Goal: Book appointment/travel/reservation

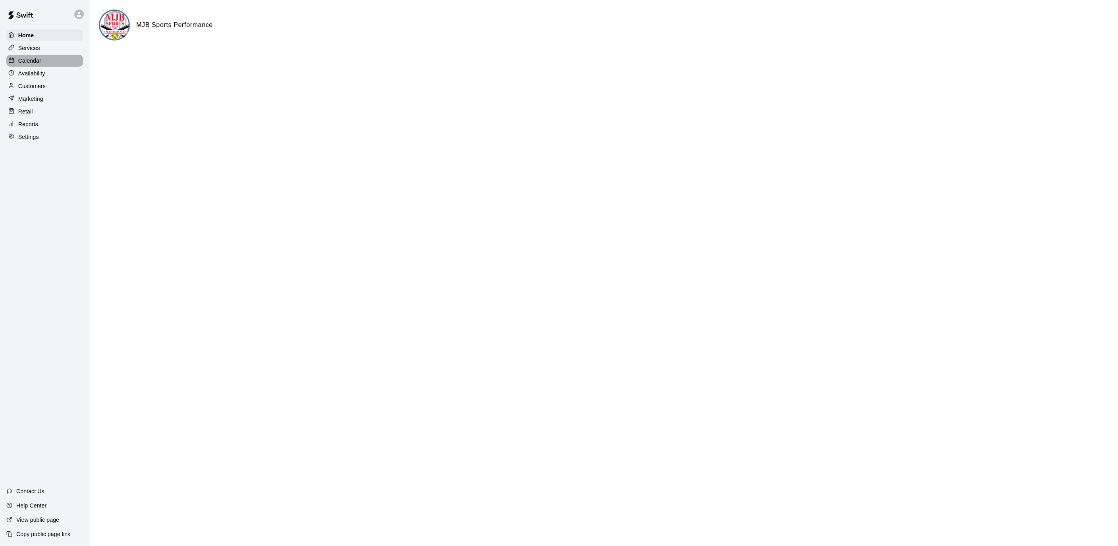
click at [43, 64] on div "Calendar" at bounding box center [44, 61] width 77 height 12
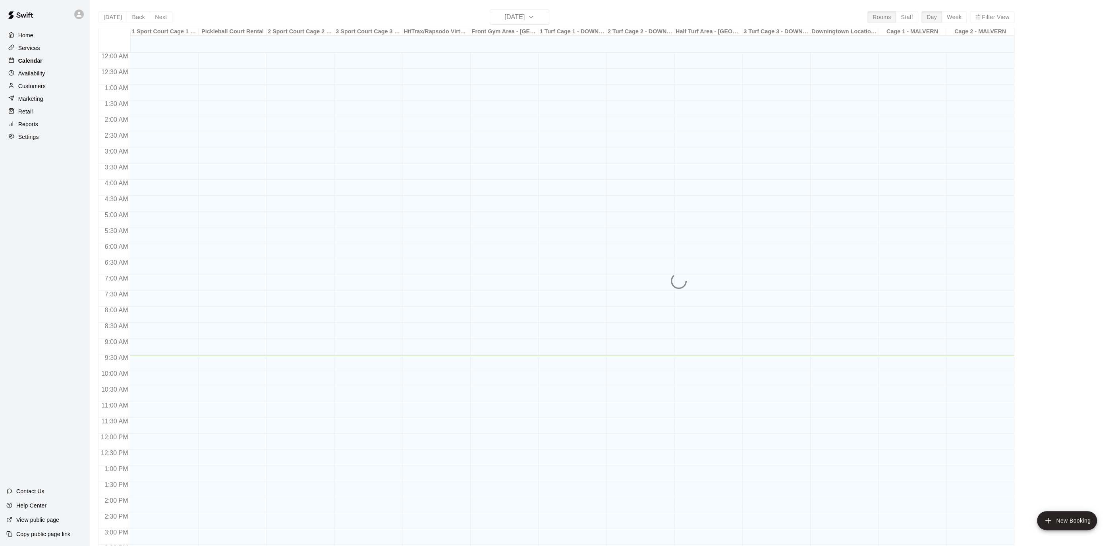
scroll to position [236, 0]
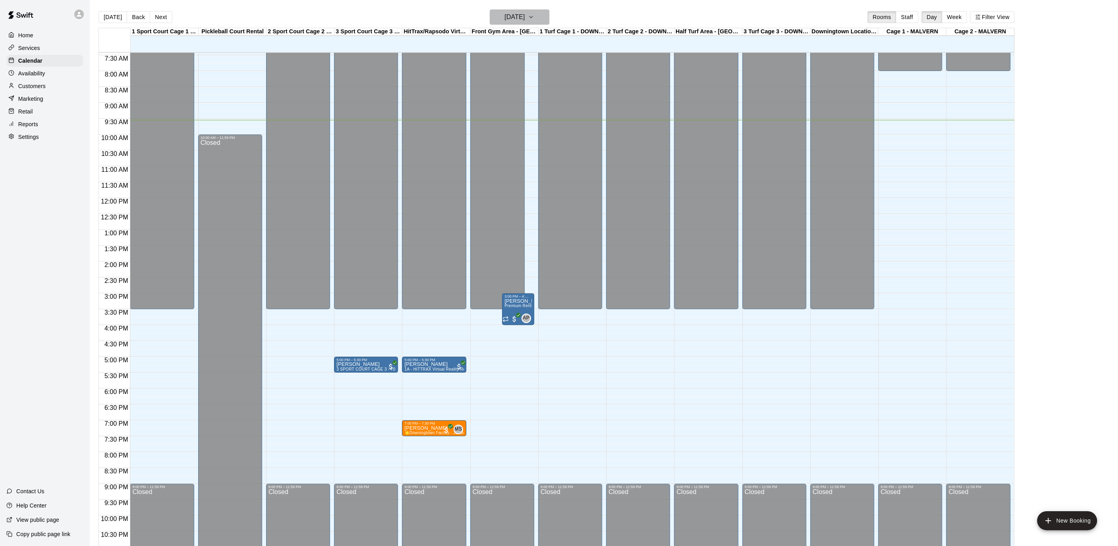
click at [546, 14] on button "[DATE]" at bounding box center [520, 17] width 60 height 15
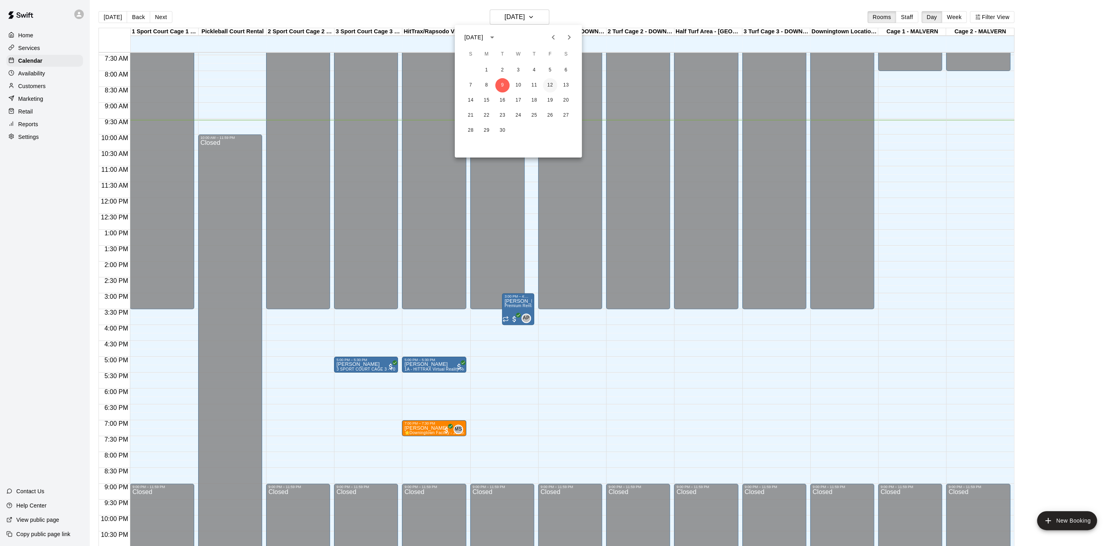
click at [555, 85] on button "12" at bounding box center [550, 85] width 14 height 14
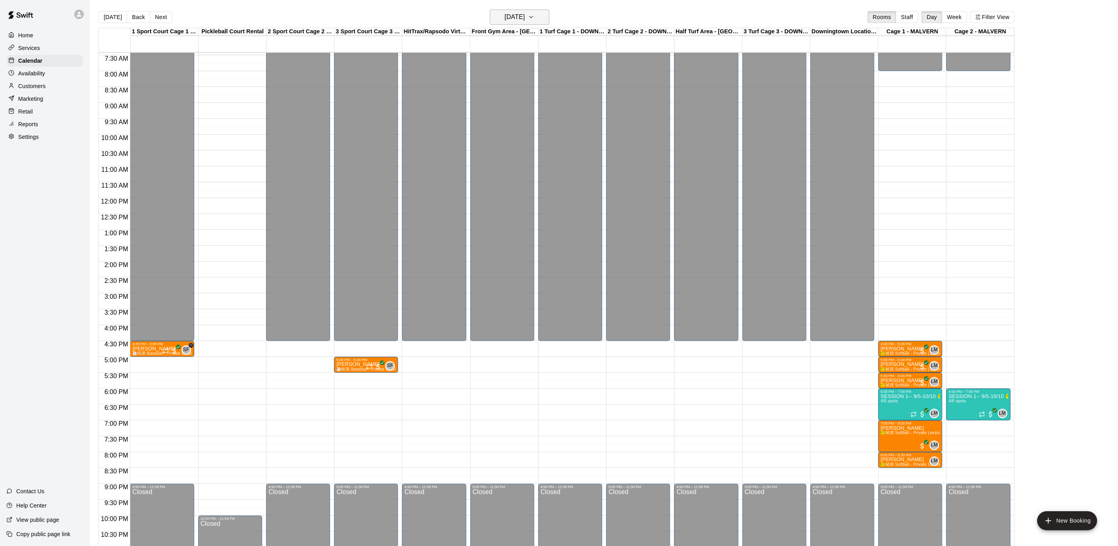
click at [534, 17] on icon "button" at bounding box center [531, 17] width 6 height 10
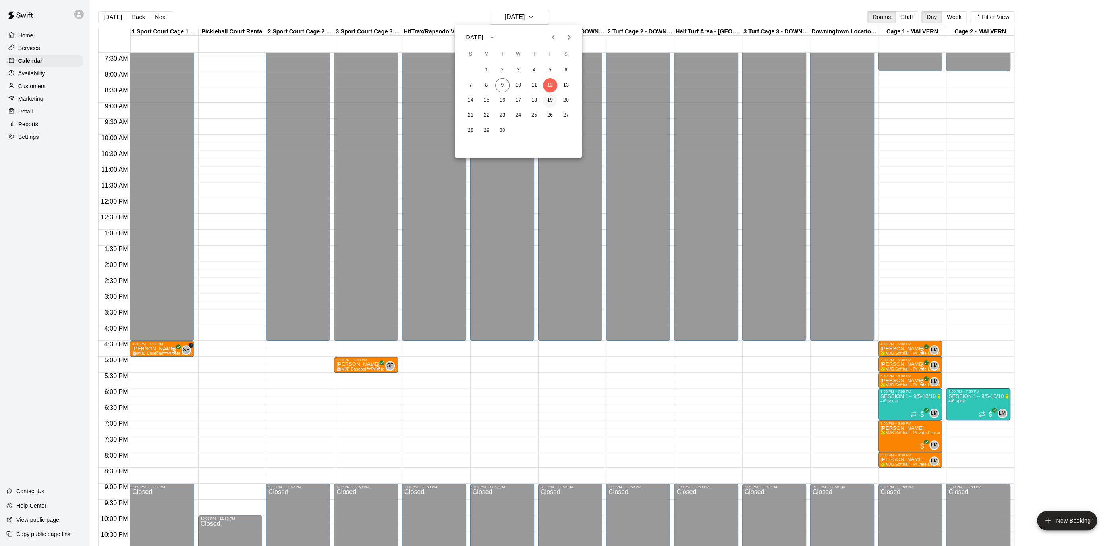
click at [547, 95] on button "19" at bounding box center [550, 100] width 14 height 14
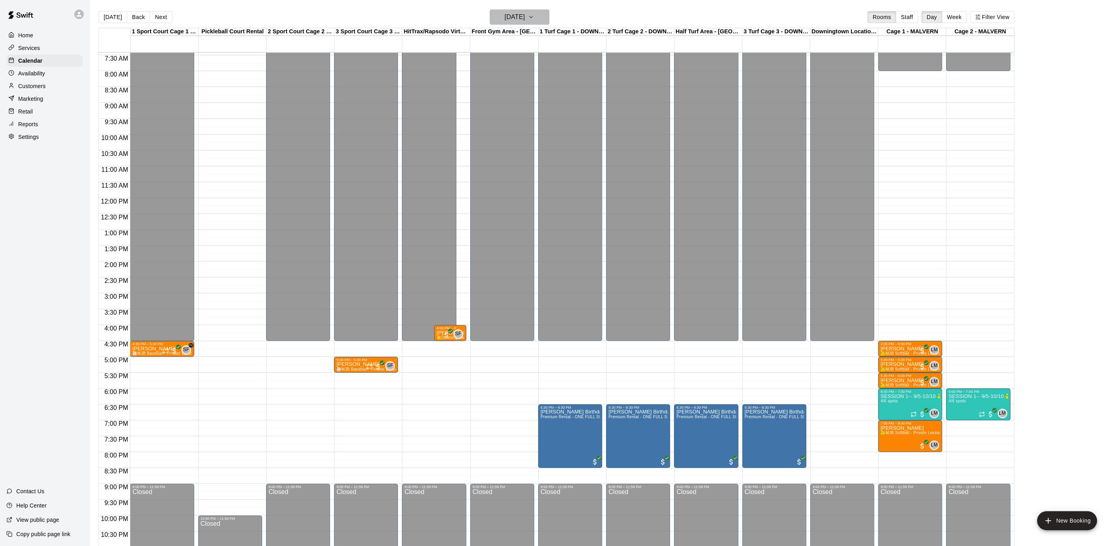
click at [534, 15] on icon "button" at bounding box center [531, 17] width 6 height 10
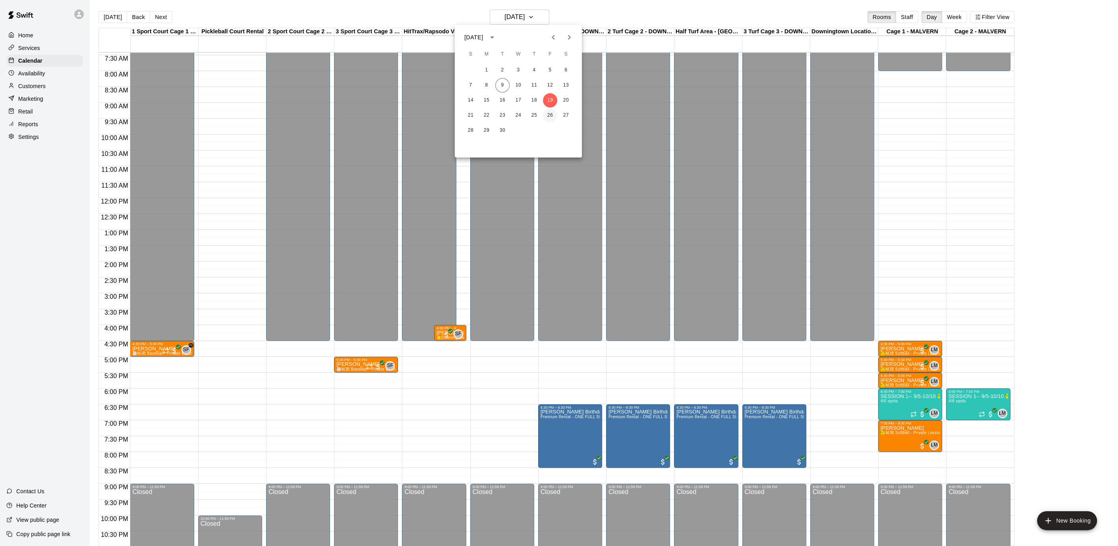
click at [547, 114] on button "26" at bounding box center [550, 115] width 14 height 14
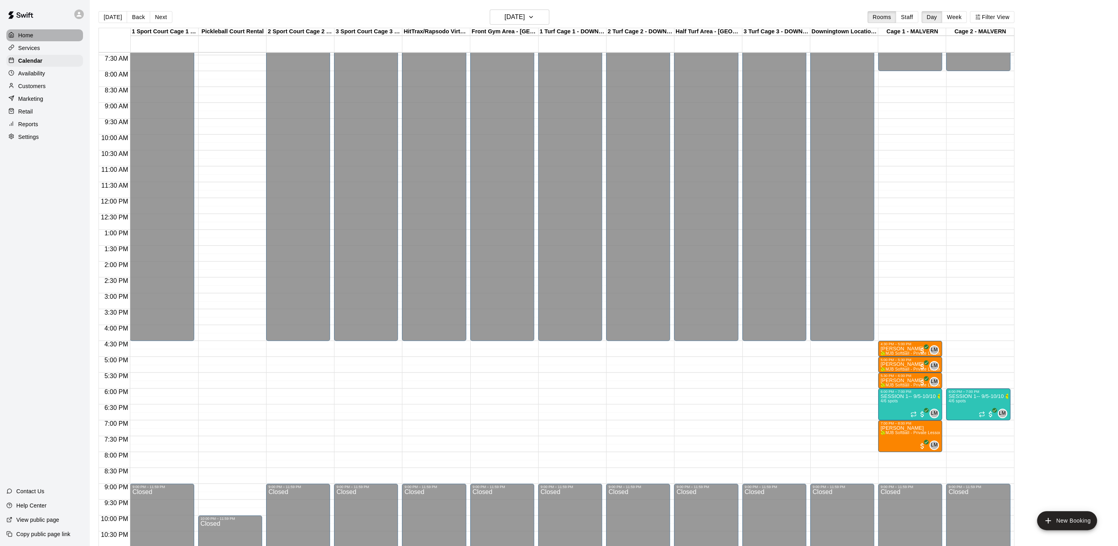
click at [34, 33] on div "Home" at bounding box center [44, 35] width 77 height 12
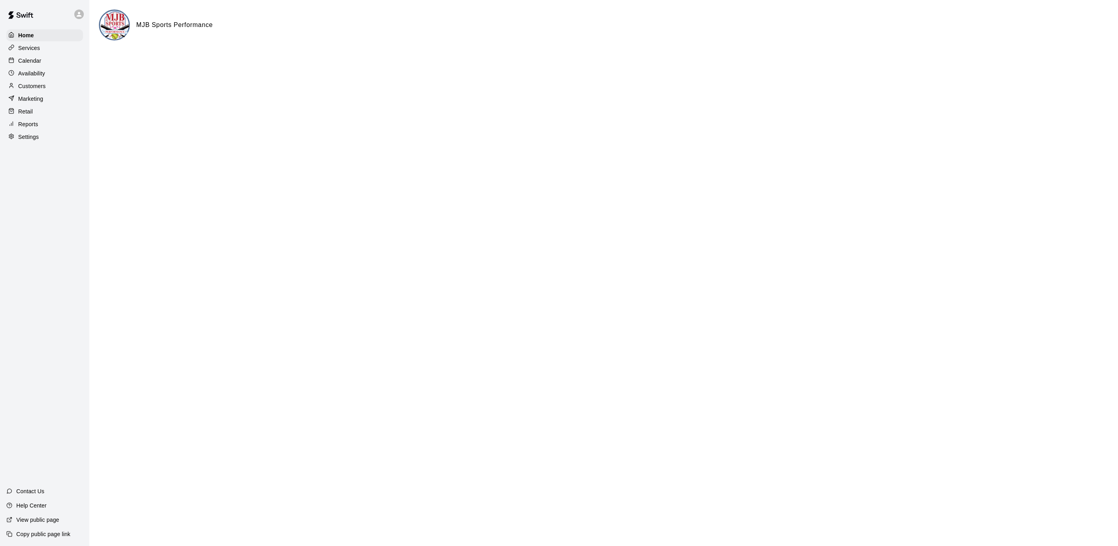
click at [43, 61] on div "Calendar" at bounding box center [44, 61] width 77 height 12
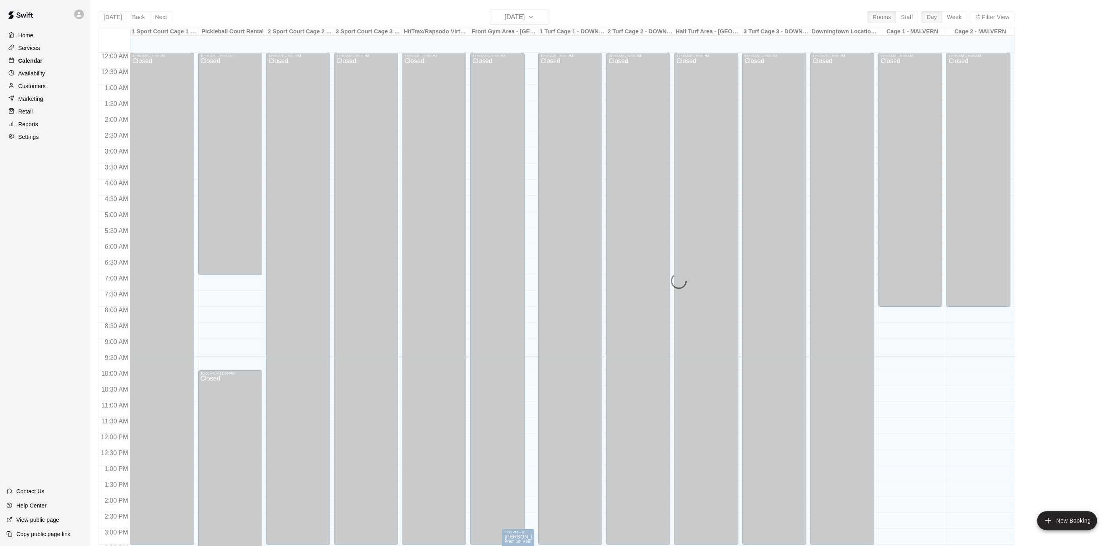
scroll to position [236, 0]
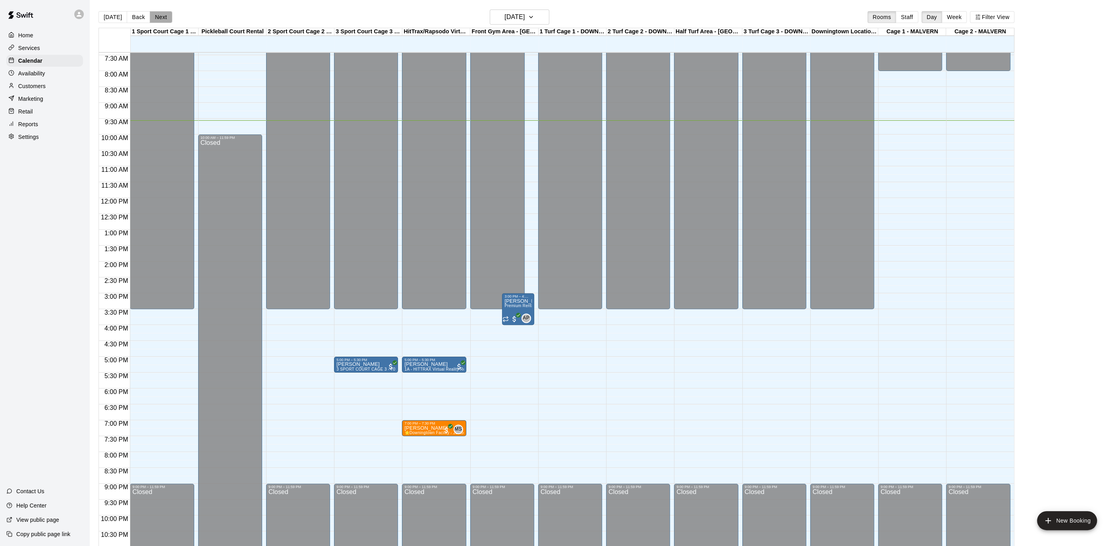
click at [156, 19] on button "Next" at bounding box center [161, 17] width 22 height 12
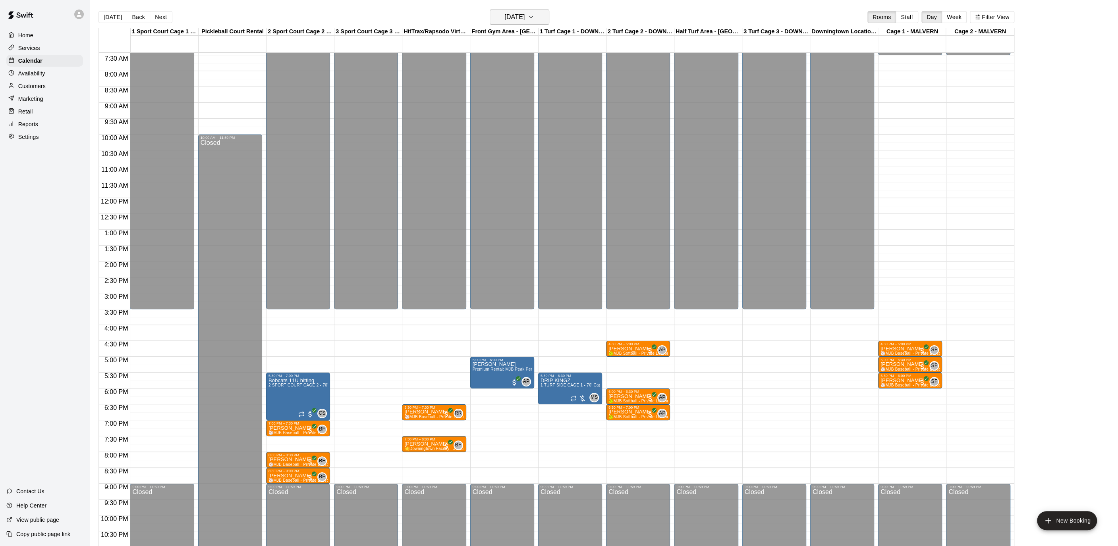
click at [534, 17] on icon "button" at bounding box center [531, 17] width 6 height 10
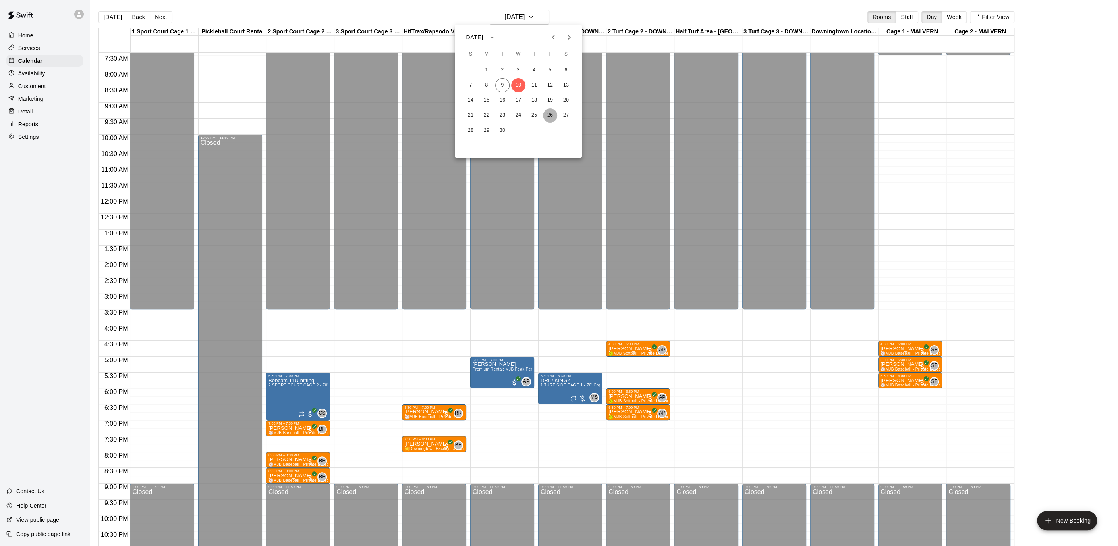
click at [548, 116] on button "26" at bounding box center [550, 115] width 14 height 14
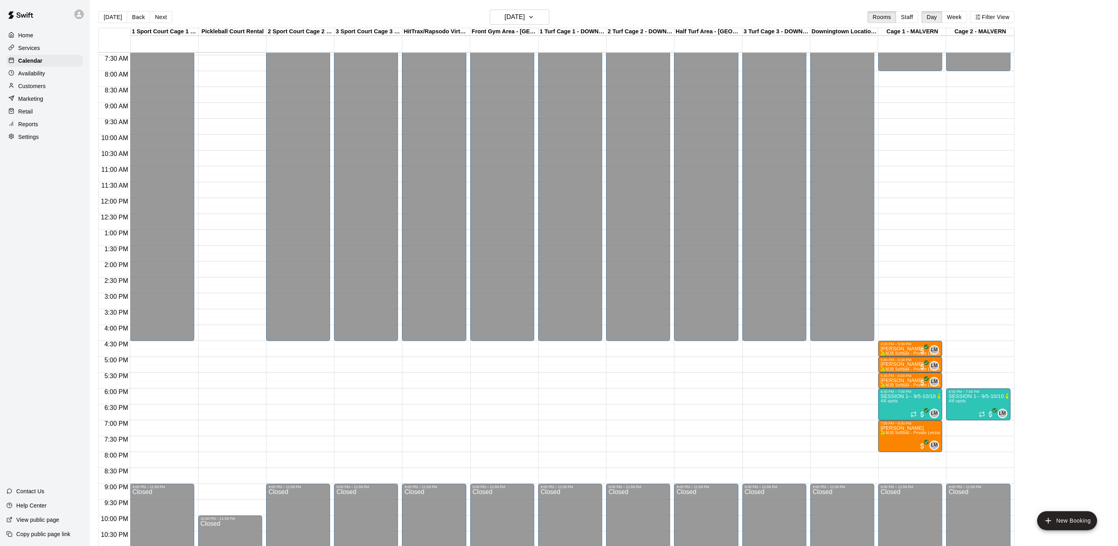
click at [560, 386] on div "12:00 AM – 4:30 PM Closed 9:00 PM – 11:59 PM Closed" at bounding box center [570, 198] width 64 height 762
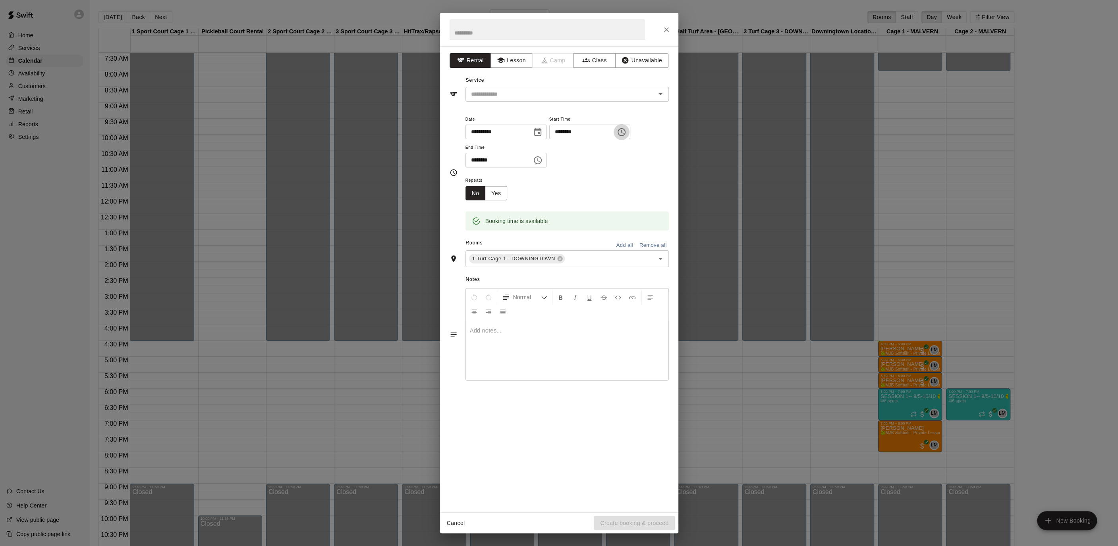
click at [623, 131] on icon "Choose time, selected time is 5:45 PM" at bounding box center [622, 132] width 2 height 4
click at [586, 161] on li "30" at bounding box center [587, 167] width 19 height 15
type input "********"
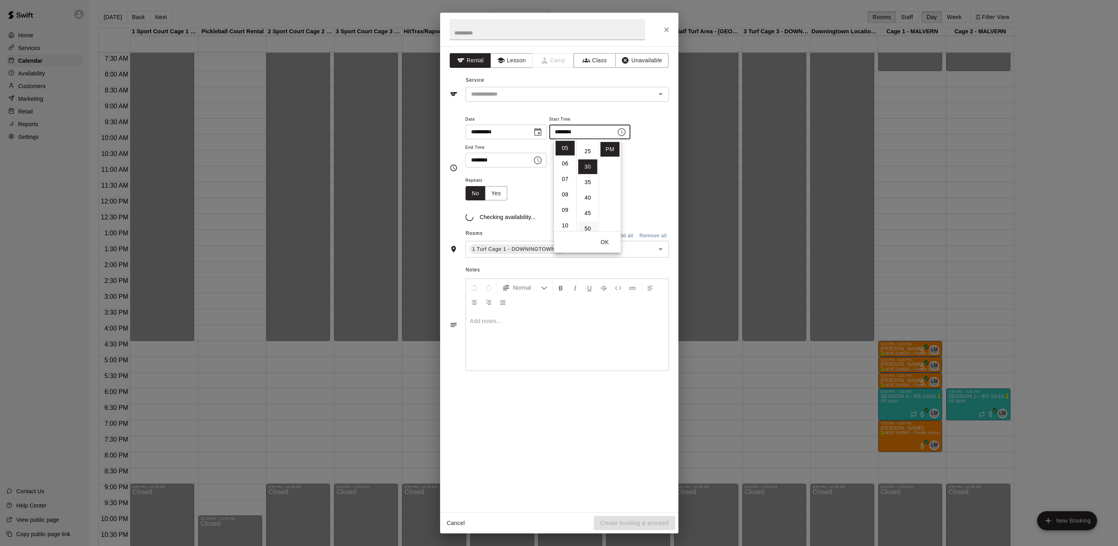
scroll to position [93, 0]
click at [541, 156] on icon "Choose time, selected time is 6:15 PM" at bounding box center [538, 160] width 8 height 8
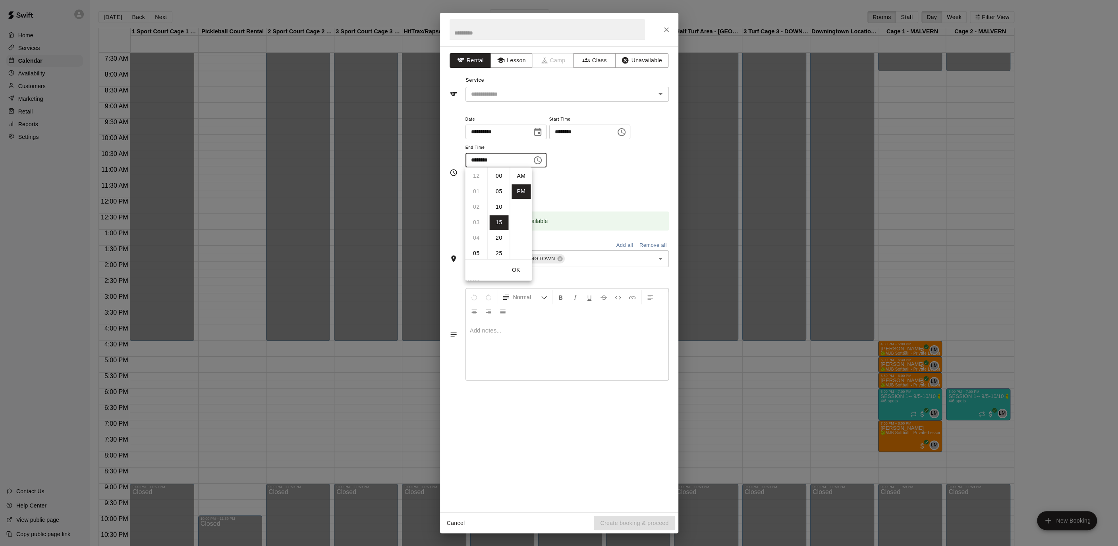
scroll to position [14, 0]
click at [501, 223] on li "30" at bounding box center [498, 222] width 19 height 15
click at [481, 189] on li "07" at bounding box center [476, 191] width 19 height 15
type input "********"
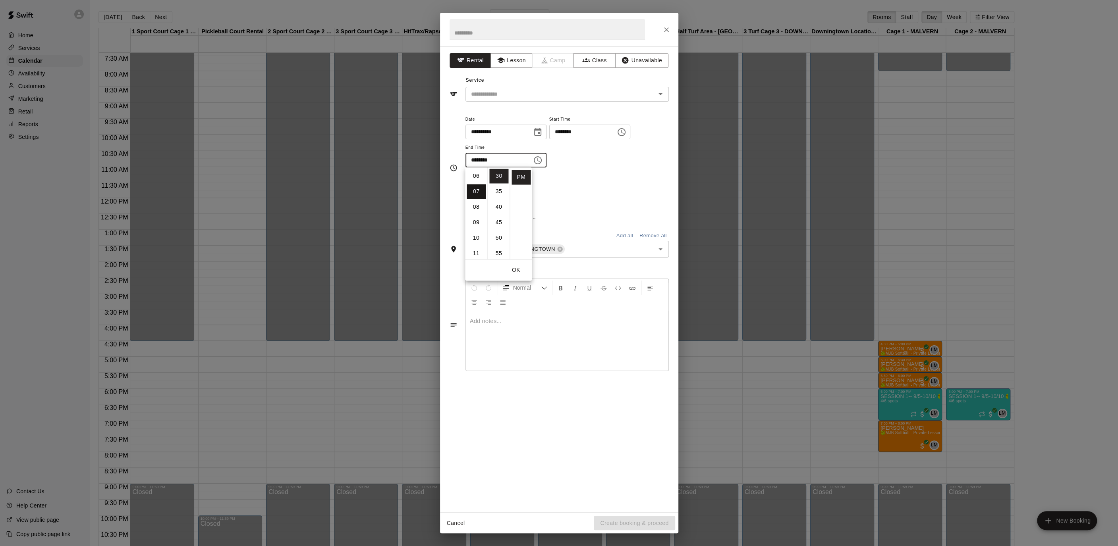
scroll to position [108, 0]
click at [581, 179] on div "Repeats No Yes" at bounding box center [566, 188] width 203 height 25
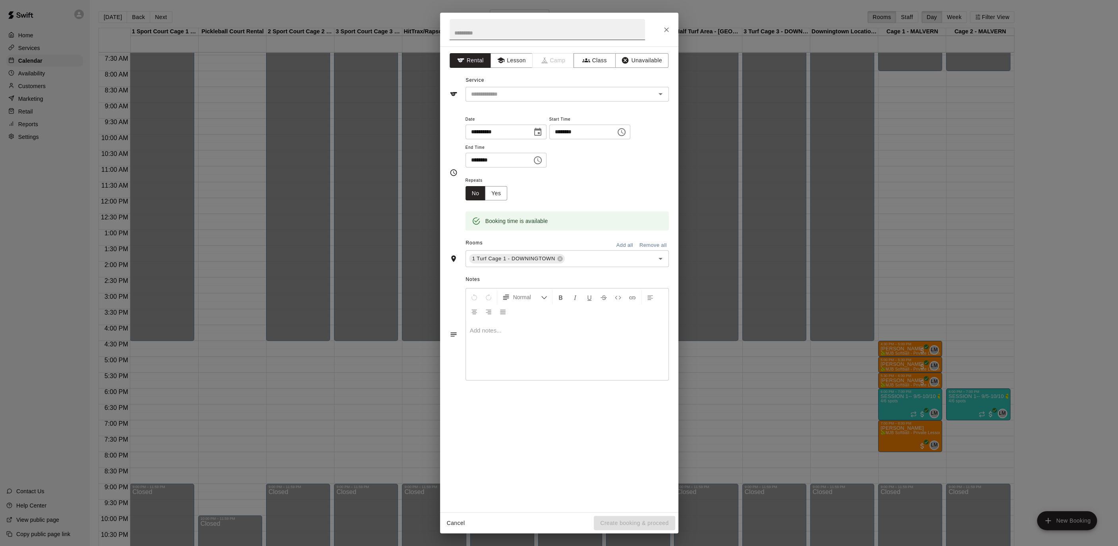
click at [489, 37] on input "text" at bounding box center [546, 29] width 195 height 21
click at [665, 97] on icon "Open" at bounding box center [661, 94] width 10 height 10
type input "**********"
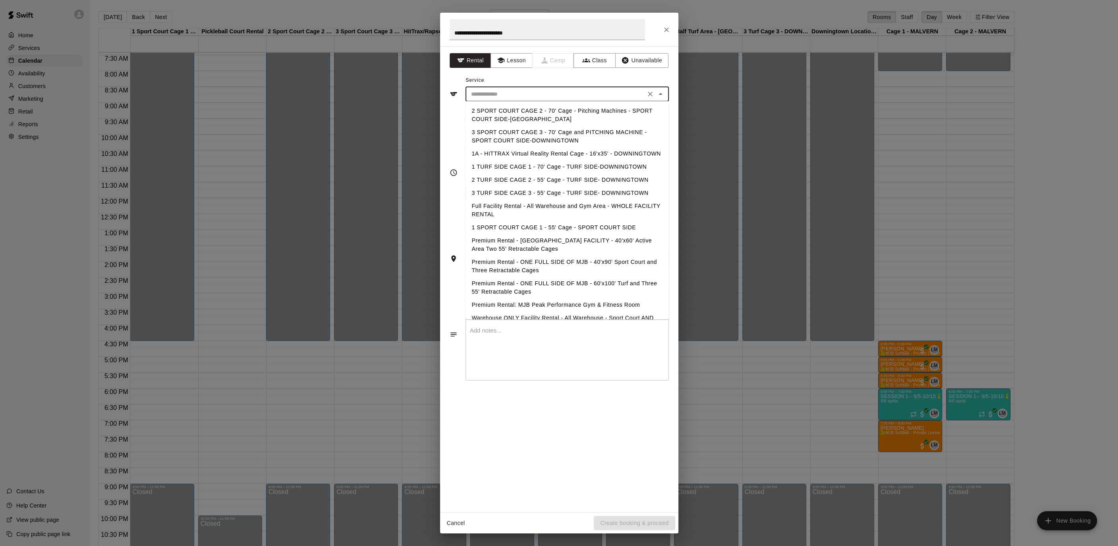
click at [647, 281] on li "Premium Rental - ONE FULL SIDE OF MJB - 60'x100' Turf and Three 55' Retractable…" at bounding box center [566, 287] width 203 height 21
type input "**********"
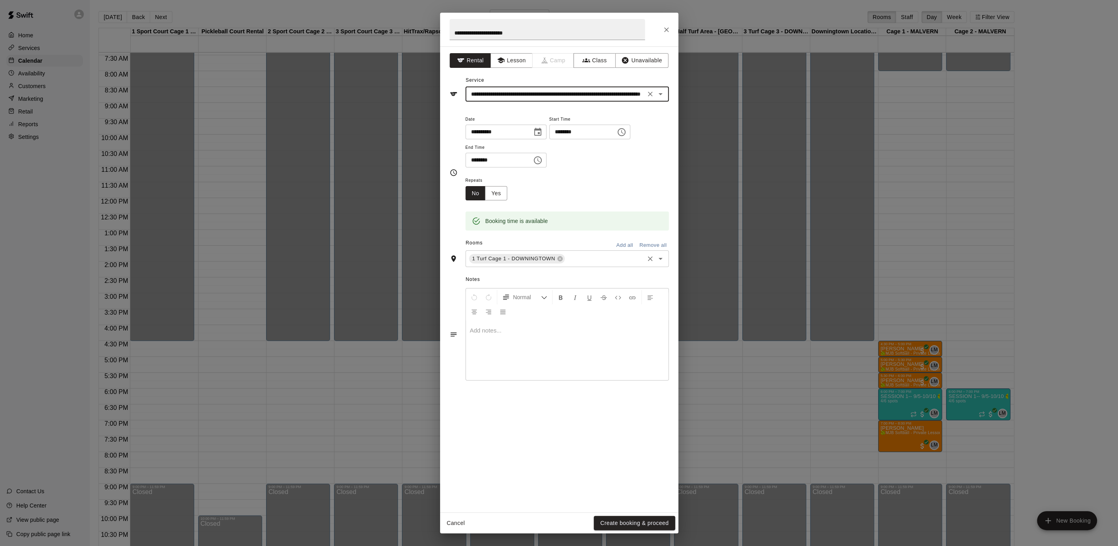
click at [657, 262] on icon "Open" at bounding box center [661, 259] width 10 height 10
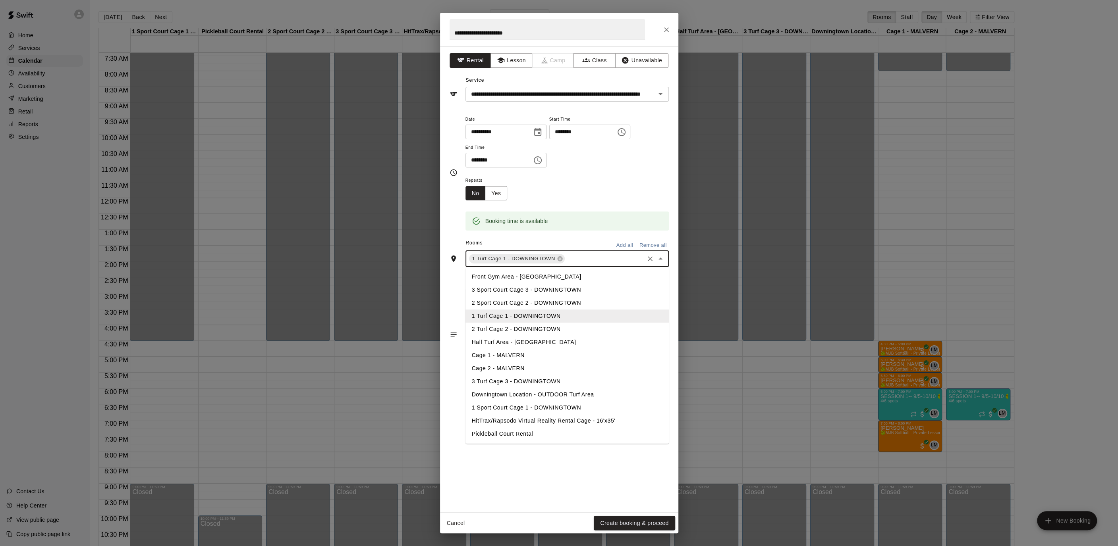
click at [575, 326] on li "2 Turf Cage 2 - DOWNINGTOWN" at bounding box center [566, 329] width 203 height 13
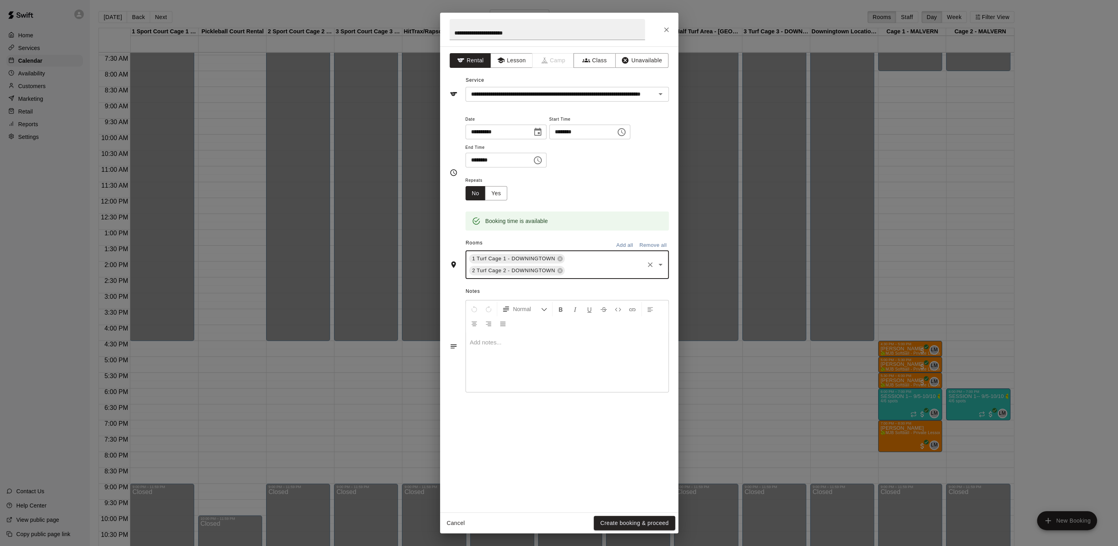
click at [663, 264] on icon "Open" at bounding box center [661, 265] width 10 height 10
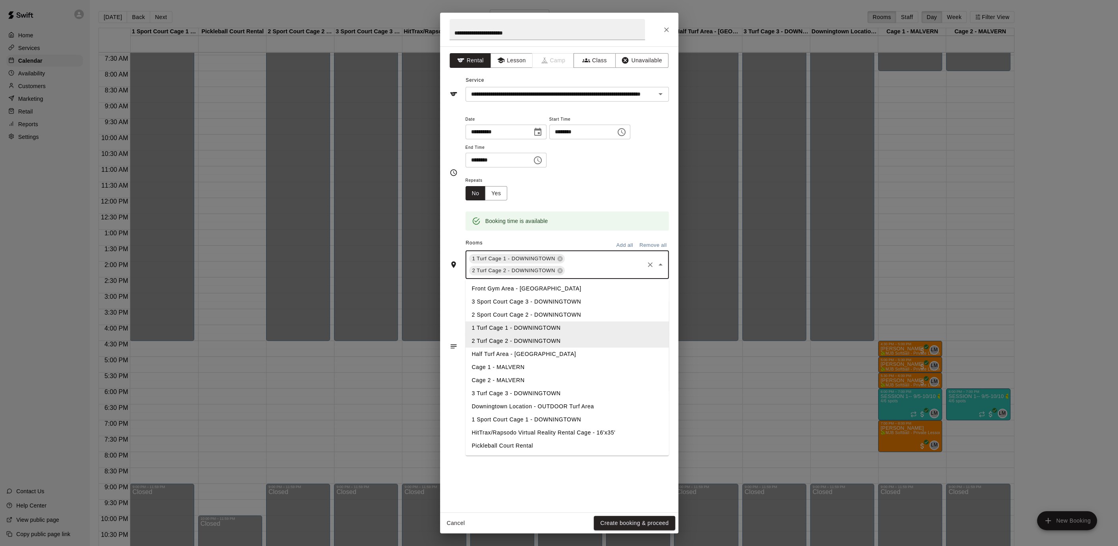
click at [526, 395] on li "3 Turf Cage 3 - DOWNINGTOWN" at bounding box center [566, 393] width 203 height 13
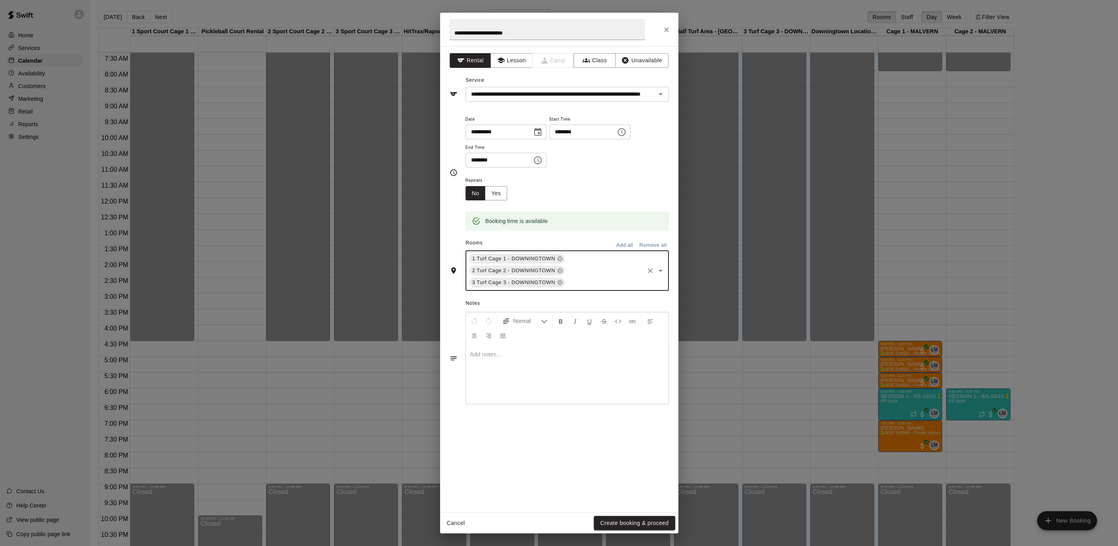
click at [656, 270] on icon "Open" at bounding box center [661, 271] width 10 height 10
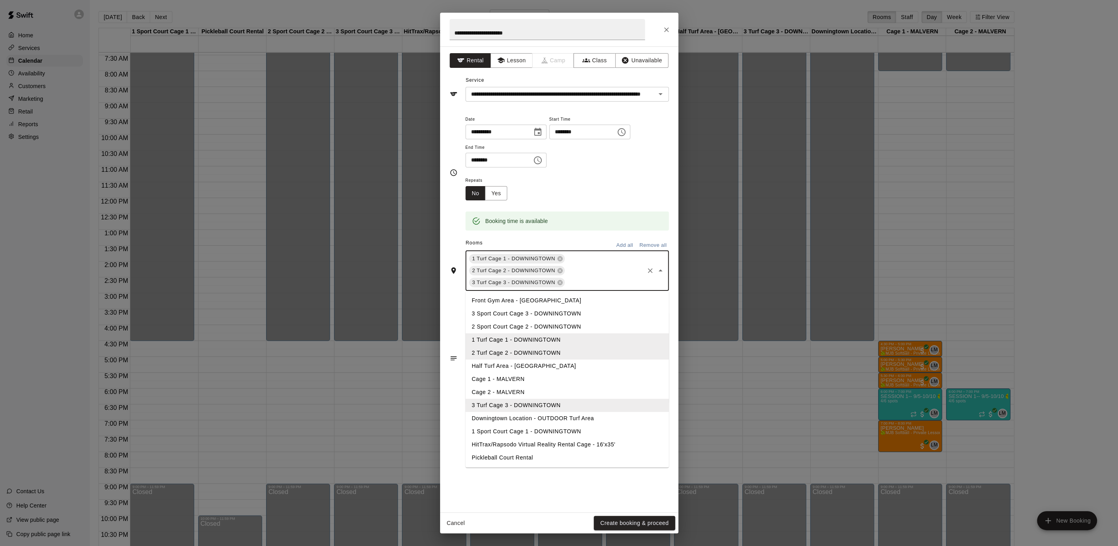
click at [583, 366] on li "Half Turf Area - [GEOGRAPHIC_DATA]" at bounding box center [566, 366] width 203 height 13
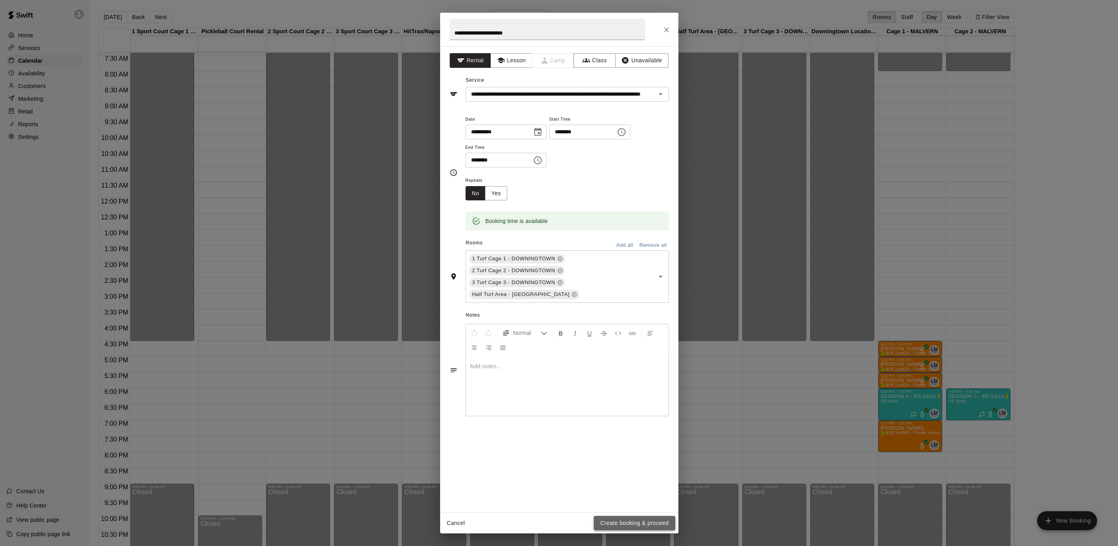
click at [635, 524] on button "Create booking & proceed" at bounding box center [634, 523] width 81 height 15
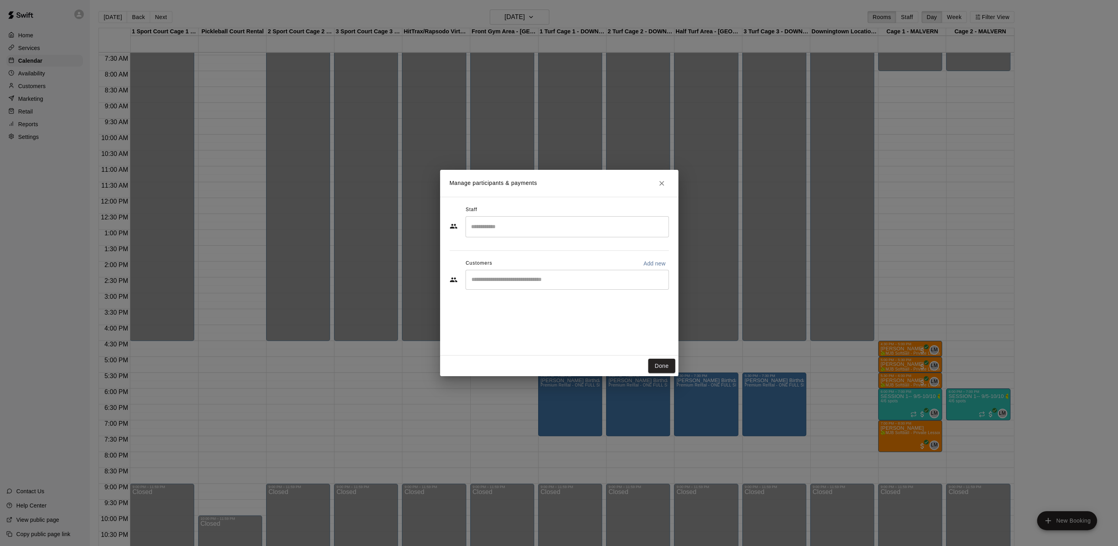
click at [520, 234] on div "​" at bounding box center [566, 226] width 203 height 21
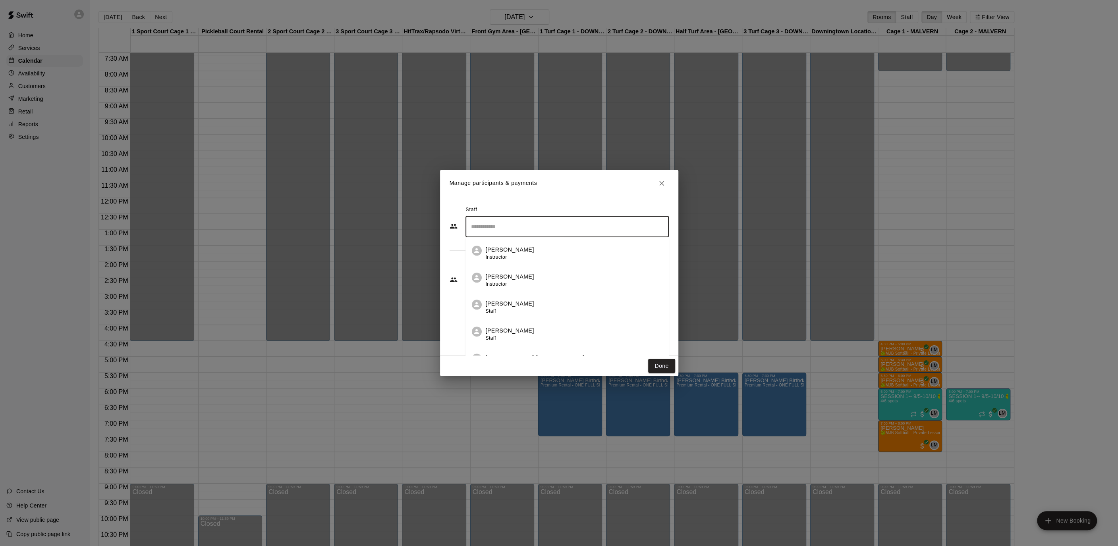
type input "*"
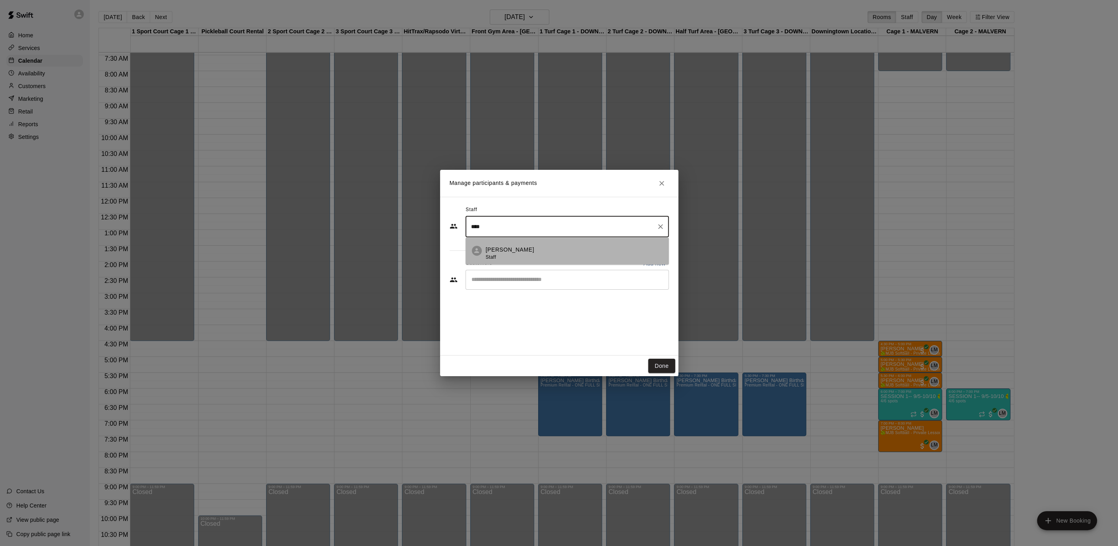
click at [515, 246] on p "[PERSON_NAME]" at bounding box center [510, 250] width 48 height 8
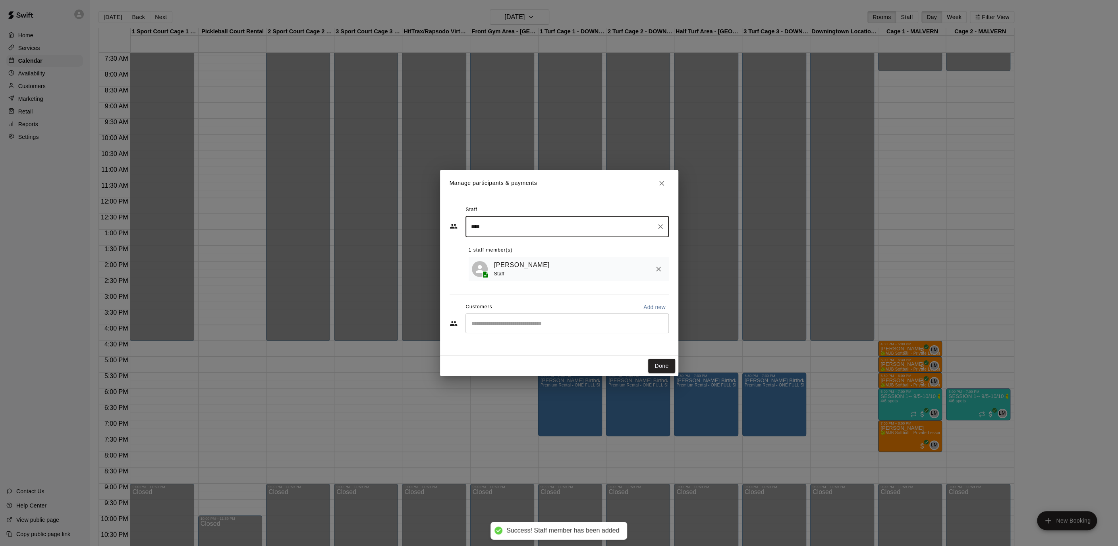
type input "****"
click at [509, 324] on input "Start typing to search customers..." at bounding box center [567, 324] width 196 height 8
click at [652, 305] on p "Add new" at bounding box center [654, 307] width 22 height 8
select select "**"
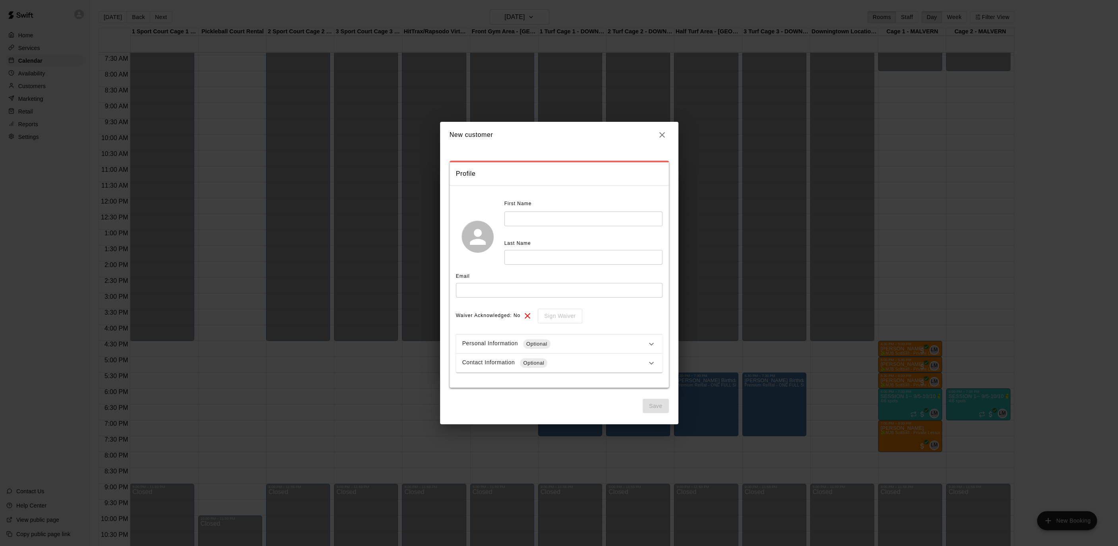
click at [575, 217] on input "text" at bounding box center [583, 219] width 158 height 15
type input "*****"
type input "*******"
click at [584, 290] on input "text" at bounding box center [559, 290] width 206 height 15
type input "**********"
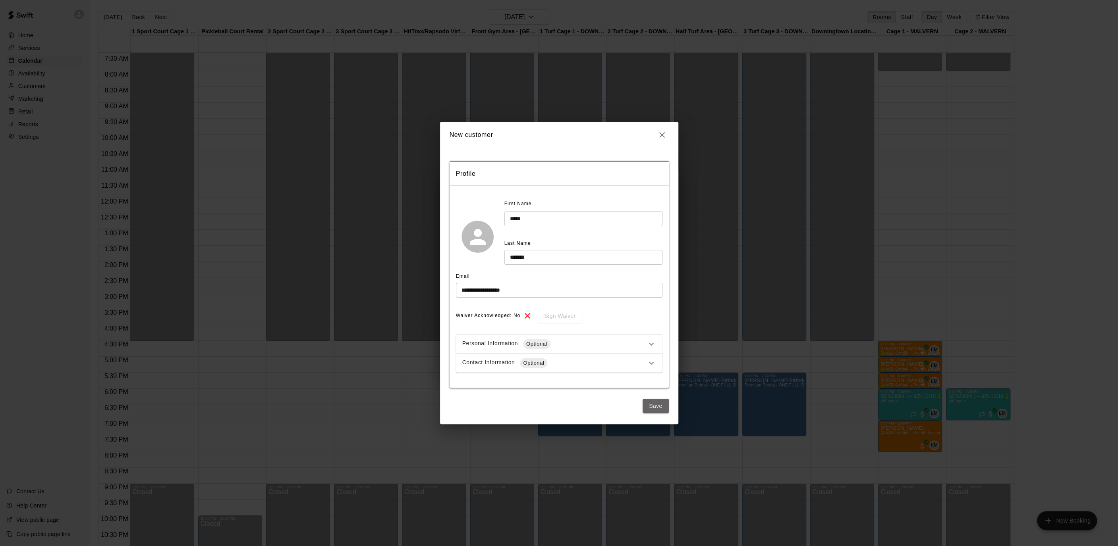
click at [654, 402] on button "Save" at bounding box center [655, 406] width 26 height 15
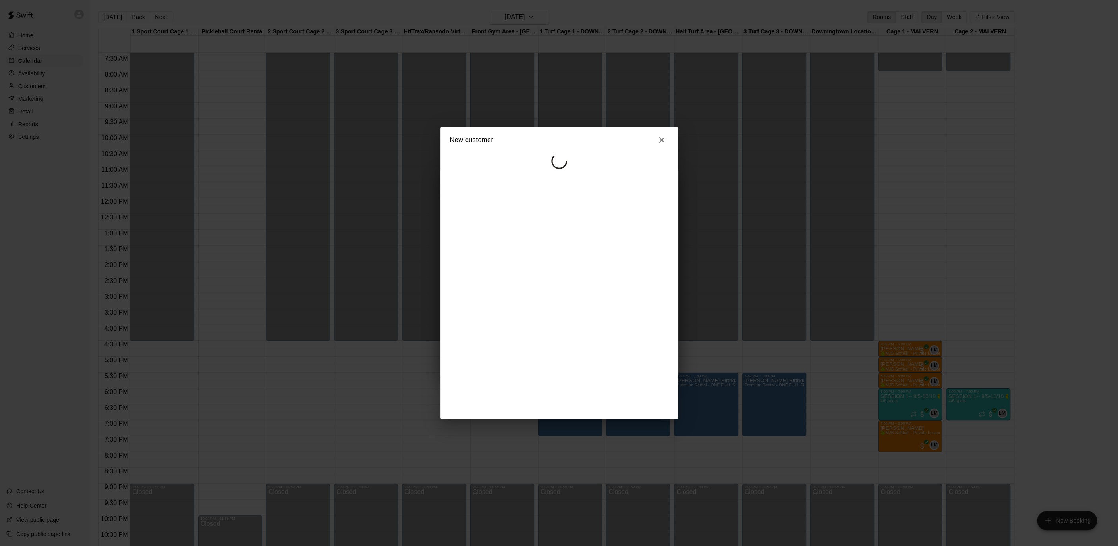
select select "**"
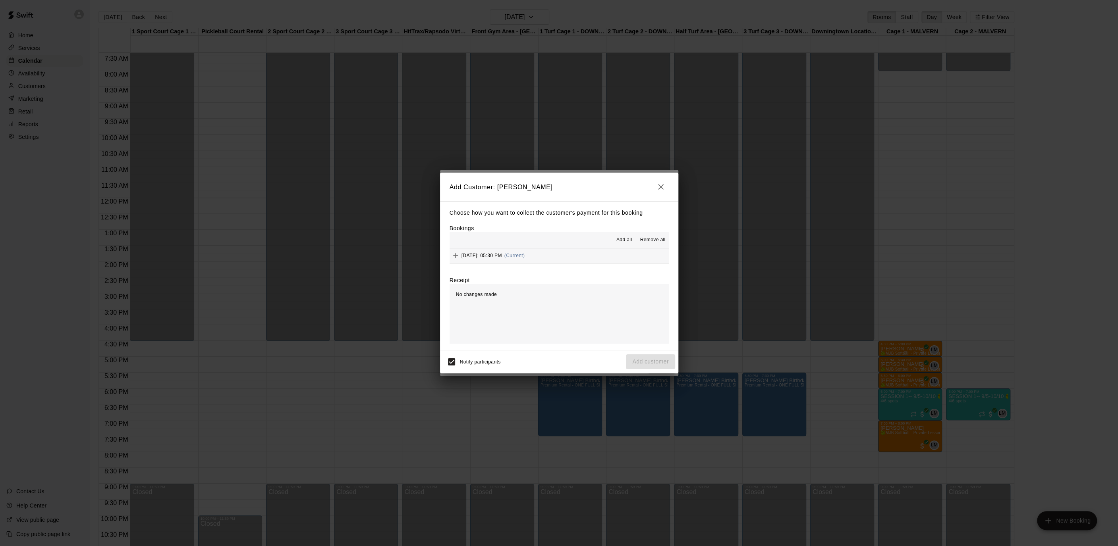
click at [621, 239] on span "Add all" at bounding box center [624, 240] width 16 height 8
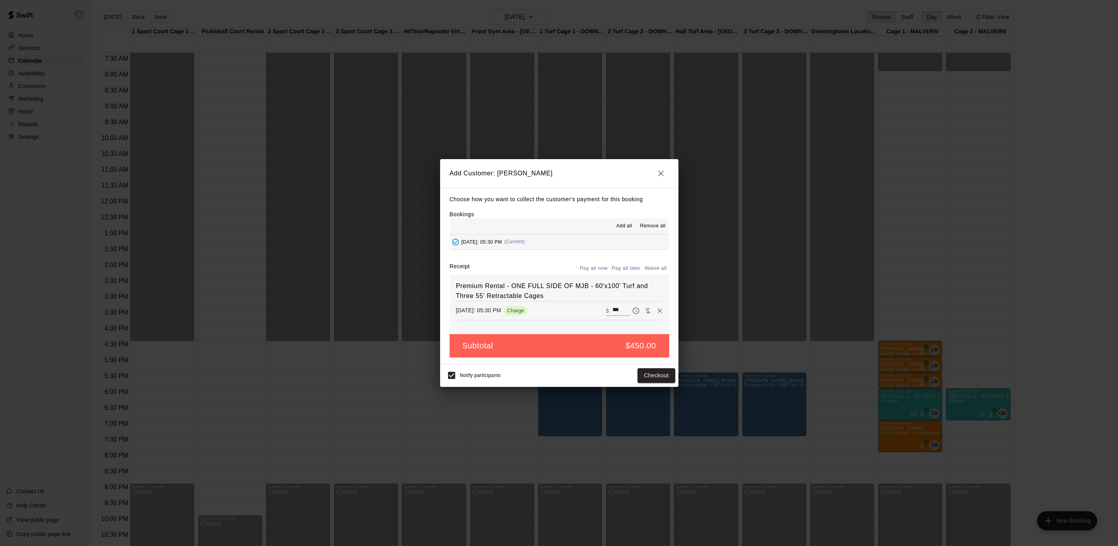
click at [654, 268] on button "Waive all" at bounding box center [655, 268] width 26 height 12
type input "*"
click at [648, 374] on button "Add customer" at bounding box center [650, 375] width 49 height 15
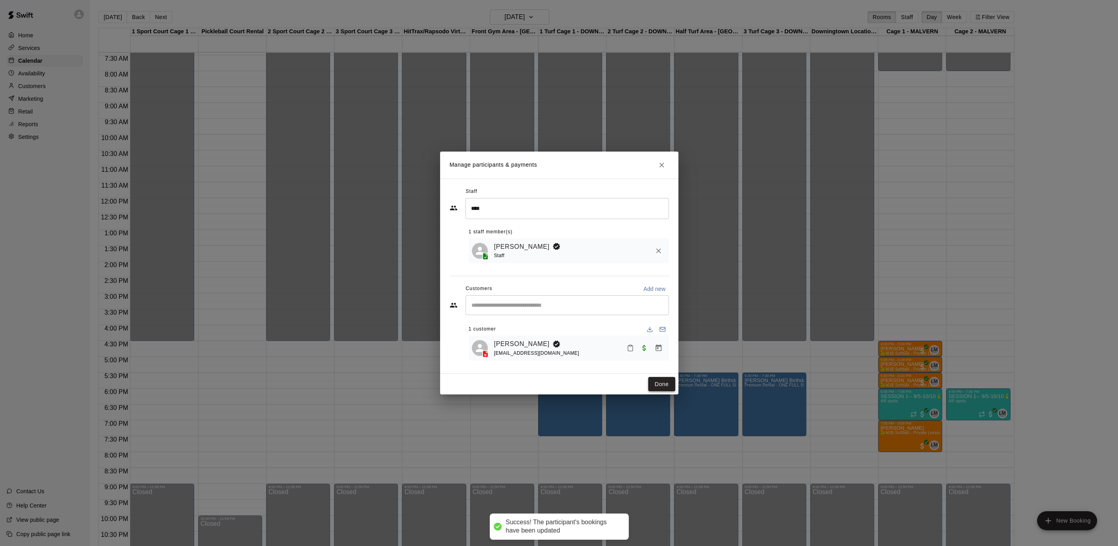
click at [663, 386] on button "Done" at bounding box center [661, 384] width 27 height 15
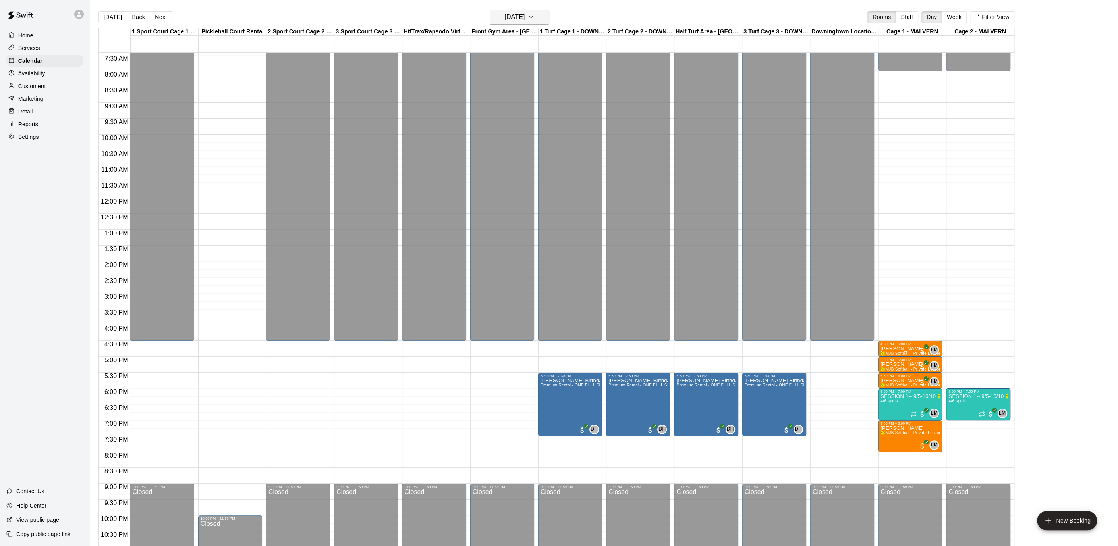
click at [543, 12] on button "[DATE]" at bounding box center [520, 17] width 60 height 15
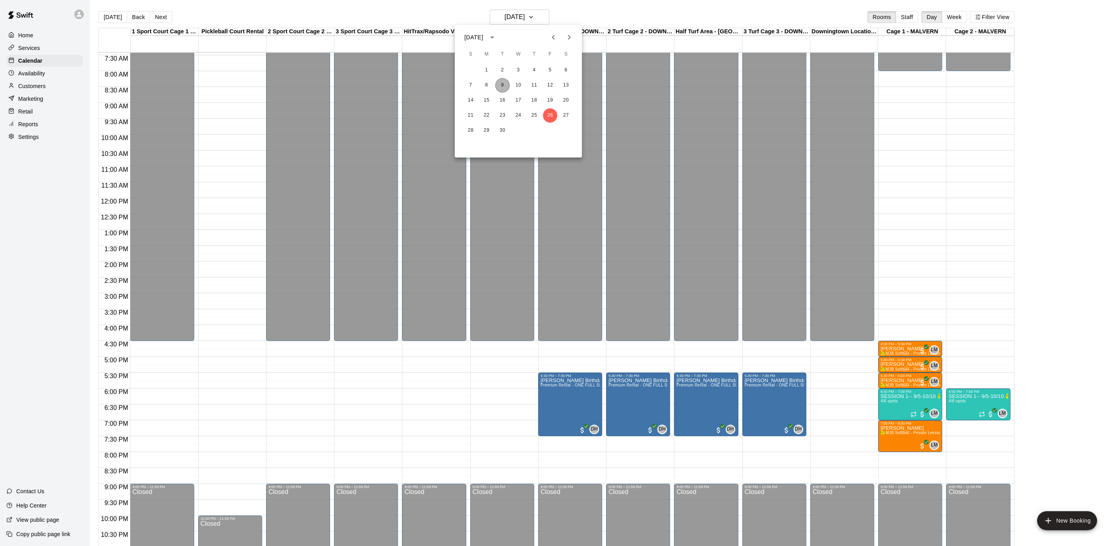
click at [500, 88] on button "9" at bounding box center [502, 85] width 14 height 14
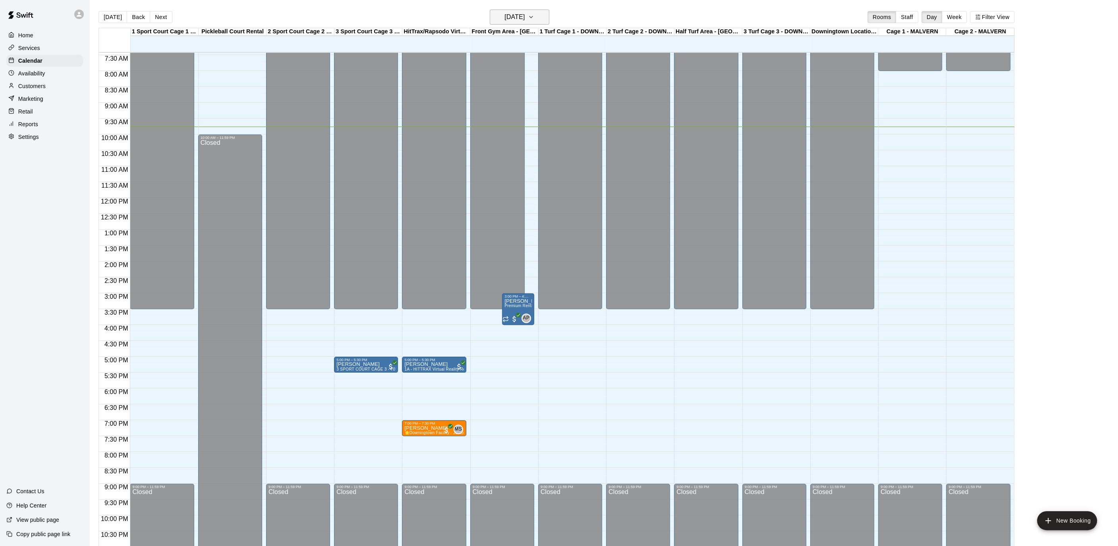
click at [525, 23] on h6 "[DATE]" at bounding box center [514, 17] width 20 height 11
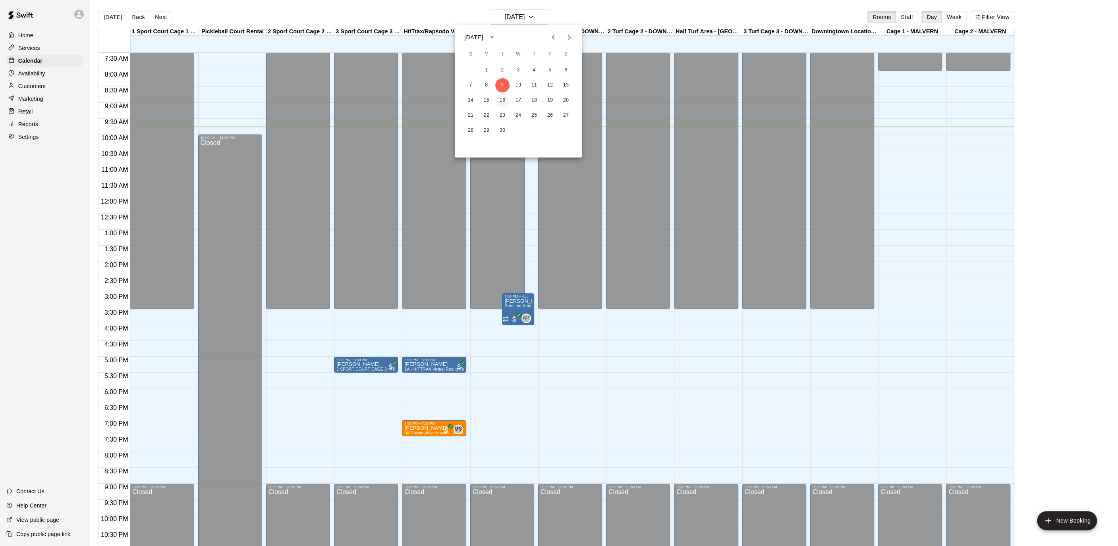
click at [505, 104] on button "16" at bounding box center [502, 100] width 14 height 14
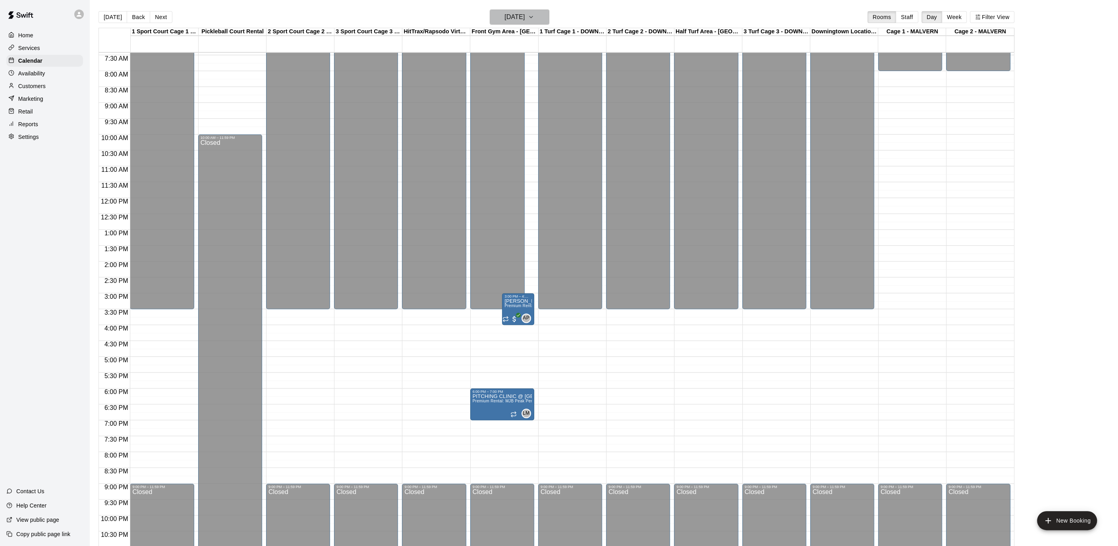
click at [538, 14] on button "[DATE]" at bounding box center [520, 17] width 60 height 15
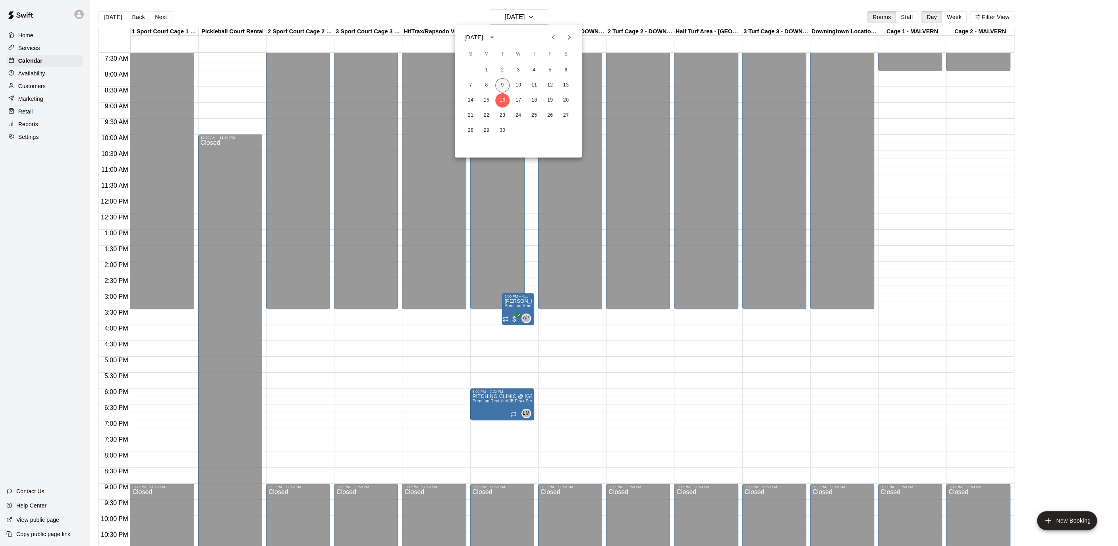
click at [504, 85] on button "9" at bounding box center [502, 85] width 14 height 14
